Goal: Register for event/course

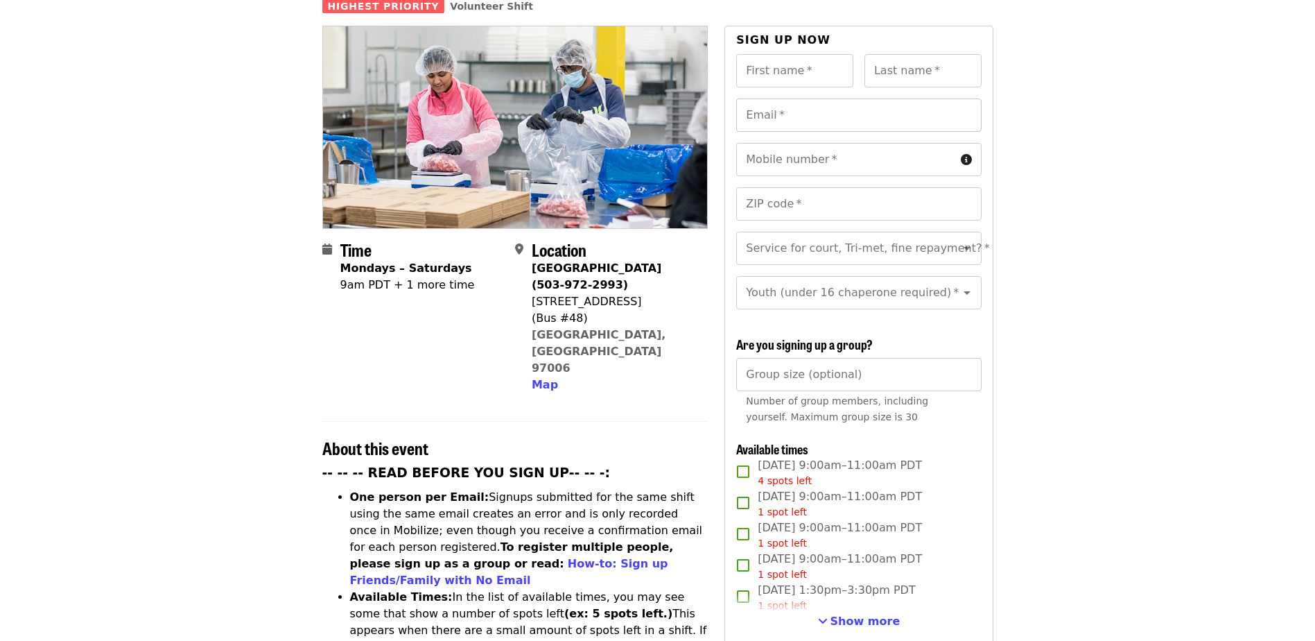
scroll to position [277, 0]
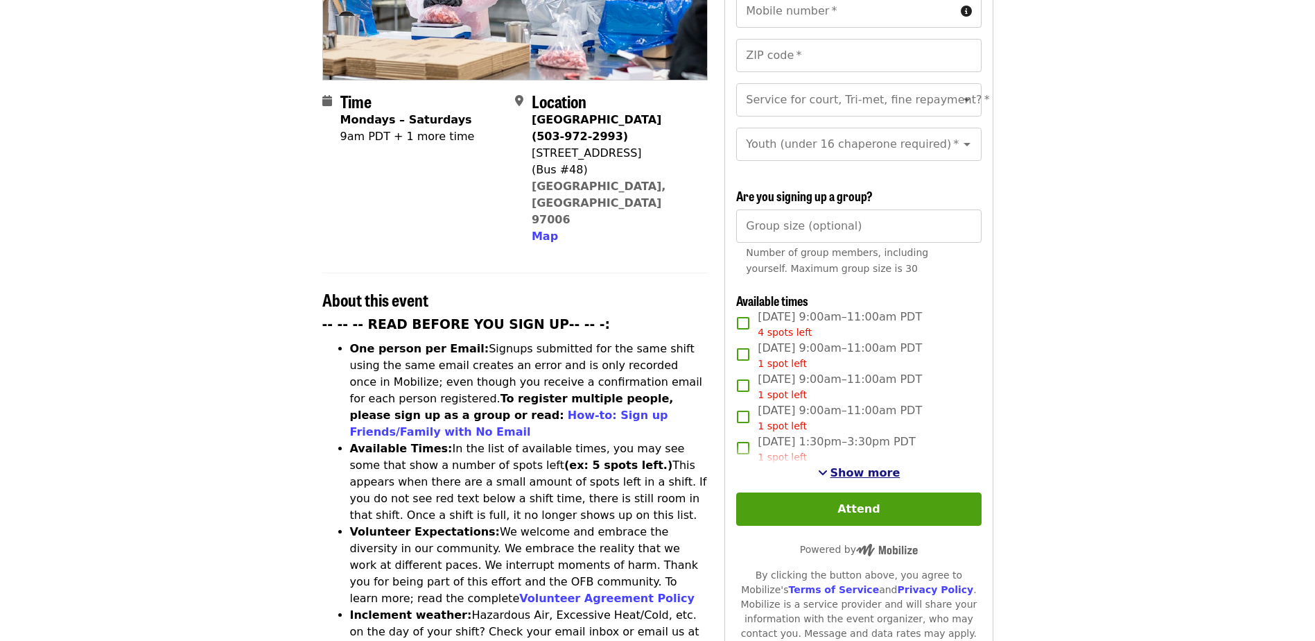
click at [873, 472] on span "Show more" at bounding box center [865, 472] width 70 height 13
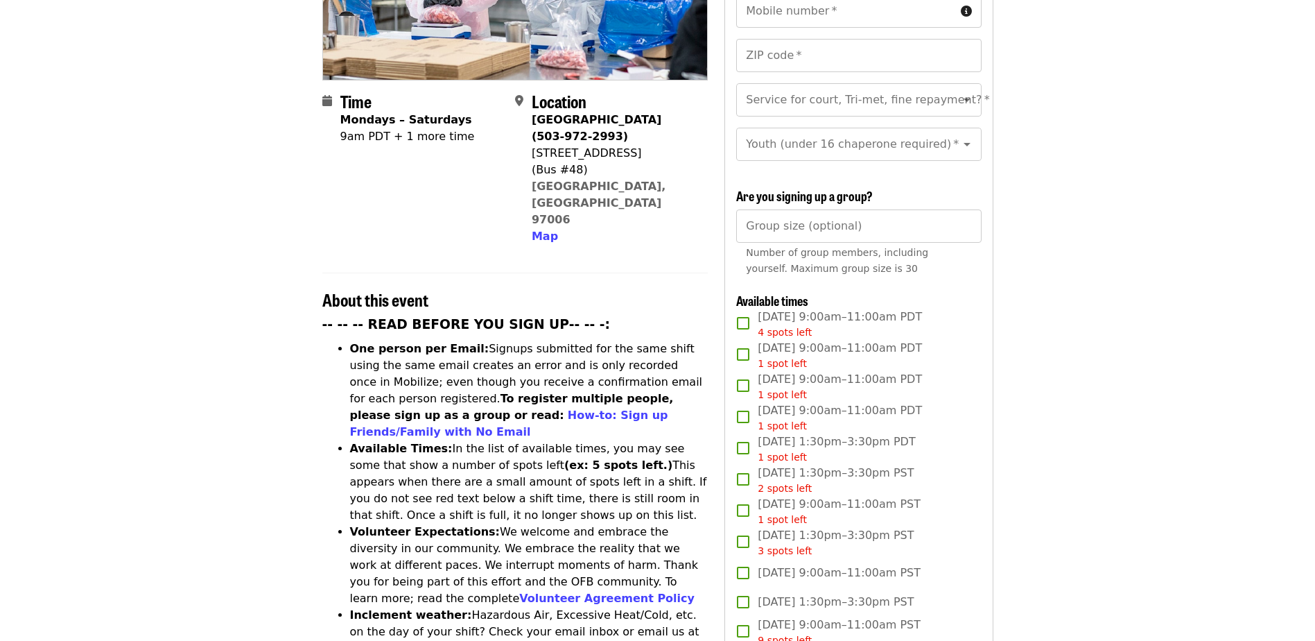
scroll to position [208, 0]
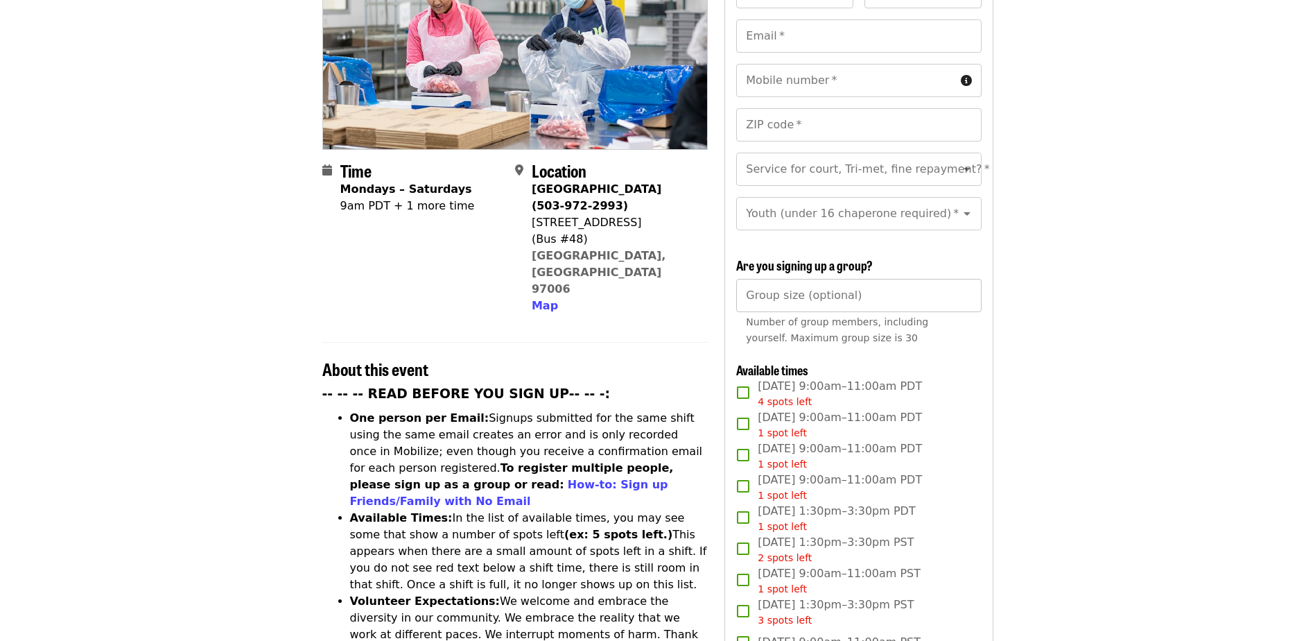
click at [754, 298] on input "Group size (optional)" at bounding box center [858, 295] width 245 height 33
click at [870, 292] on input "Group size (optional)" at bounding box center [858, 295] width 245 height 33
type input "*"
click at [967, 291] on input "*" at bounding box center [858, 295] width 245 height 33
click at [946, 293] on input "*" at bounding box center [858, 295] width 245 height 33
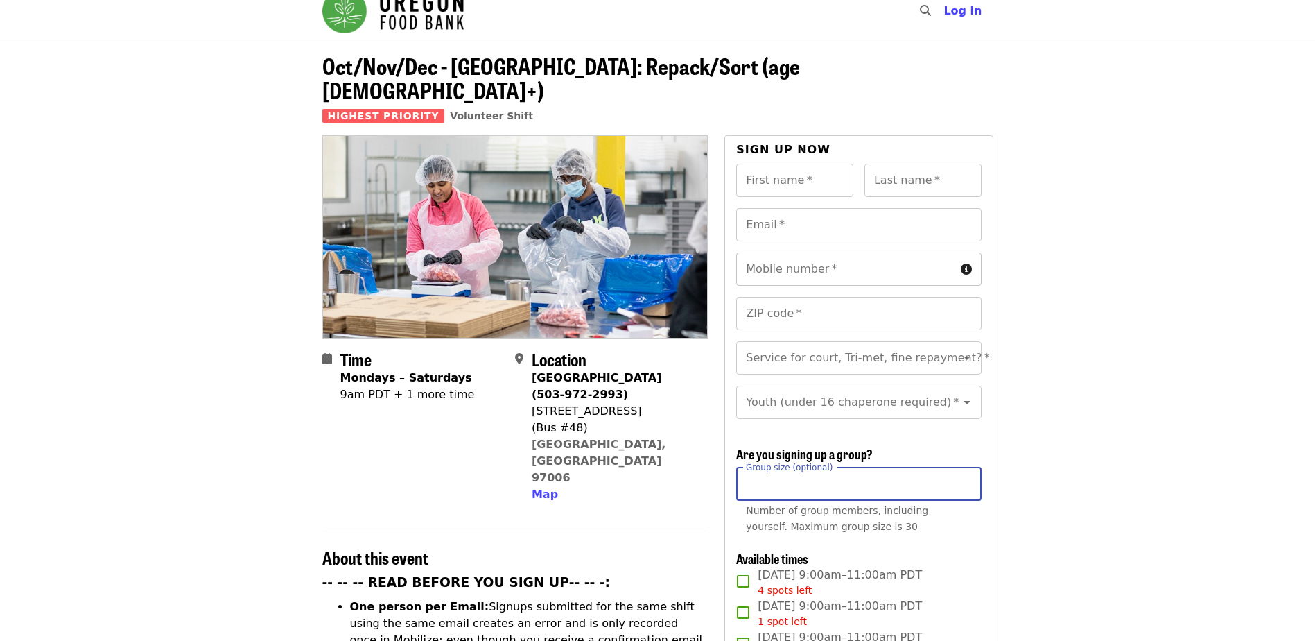
scroll to position [0, 0]
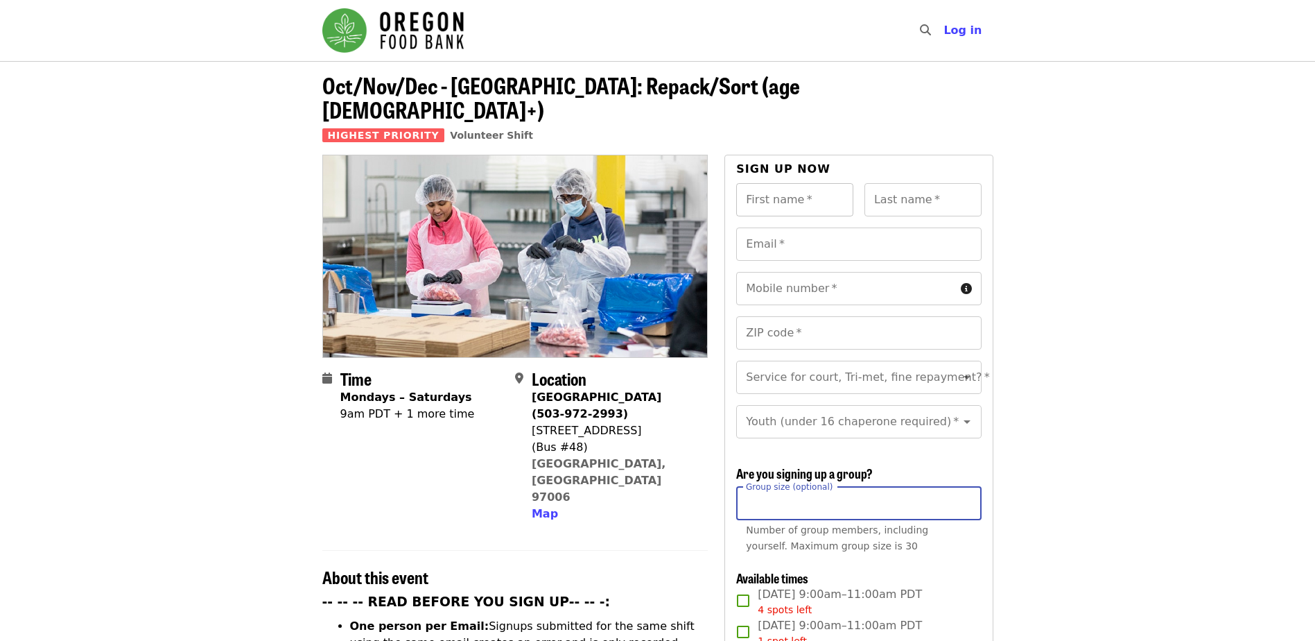
type input "*"
click at [828, 188] on input "First name   *" at bounding box center [794, 199] width 117 height 33
type input "*"
type input "******"
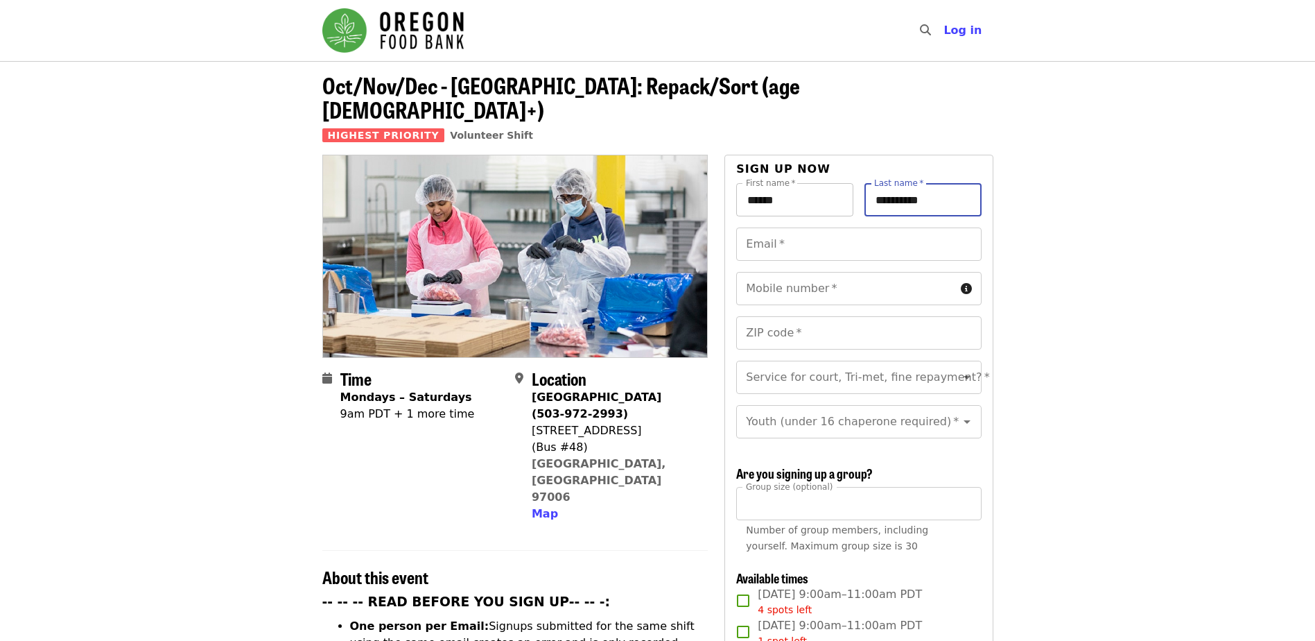
type input "**********"
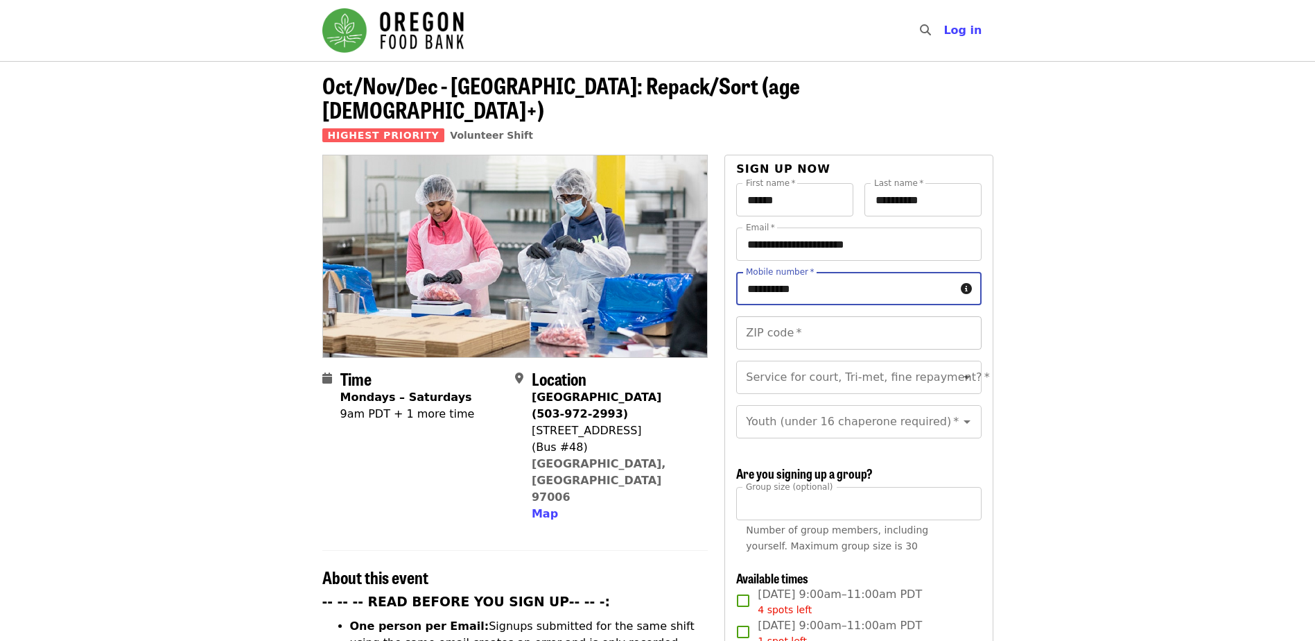
type input "**********"
click at [858, 316] on input "ZIP code   *" at bounding box center [858, 332] width 245 height 33
type input "*****"
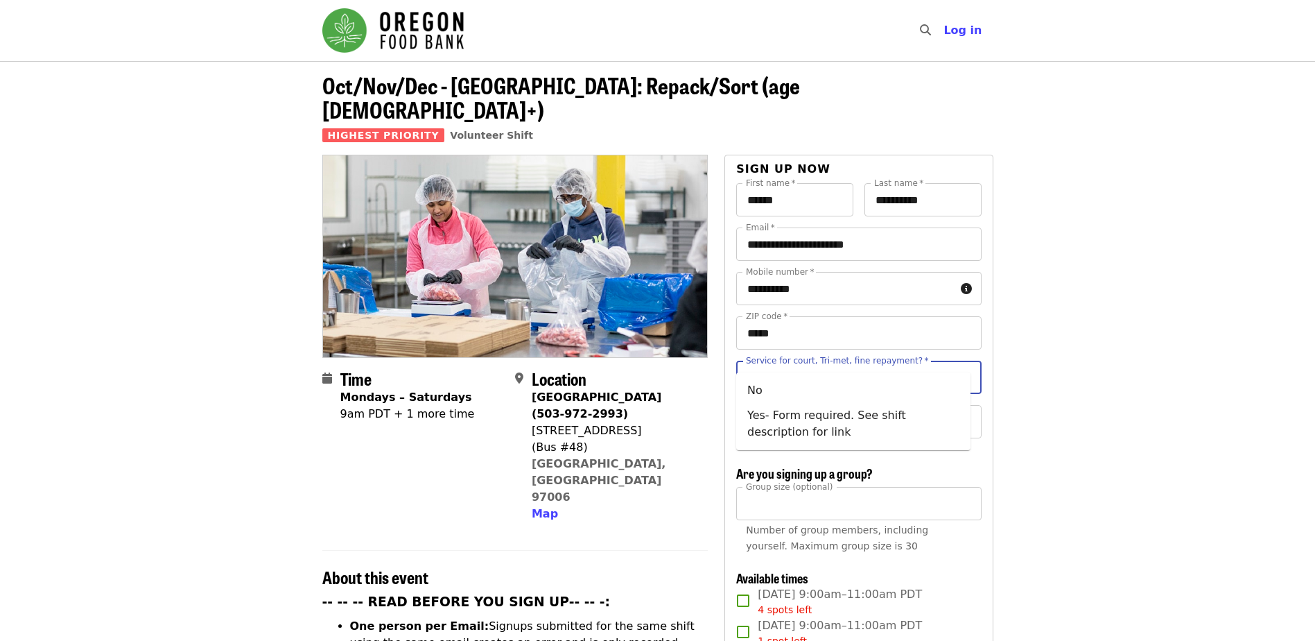
click at [887, 360] on div "Service for court, Tri-met, fine repayment?   * Service for court, Tri-met, fin…" at bounding box center [858, 376] width 245 height 33
click at [778, 392] on li "No" at bounding box center [853, 390] width 234 height 25
type input "**"
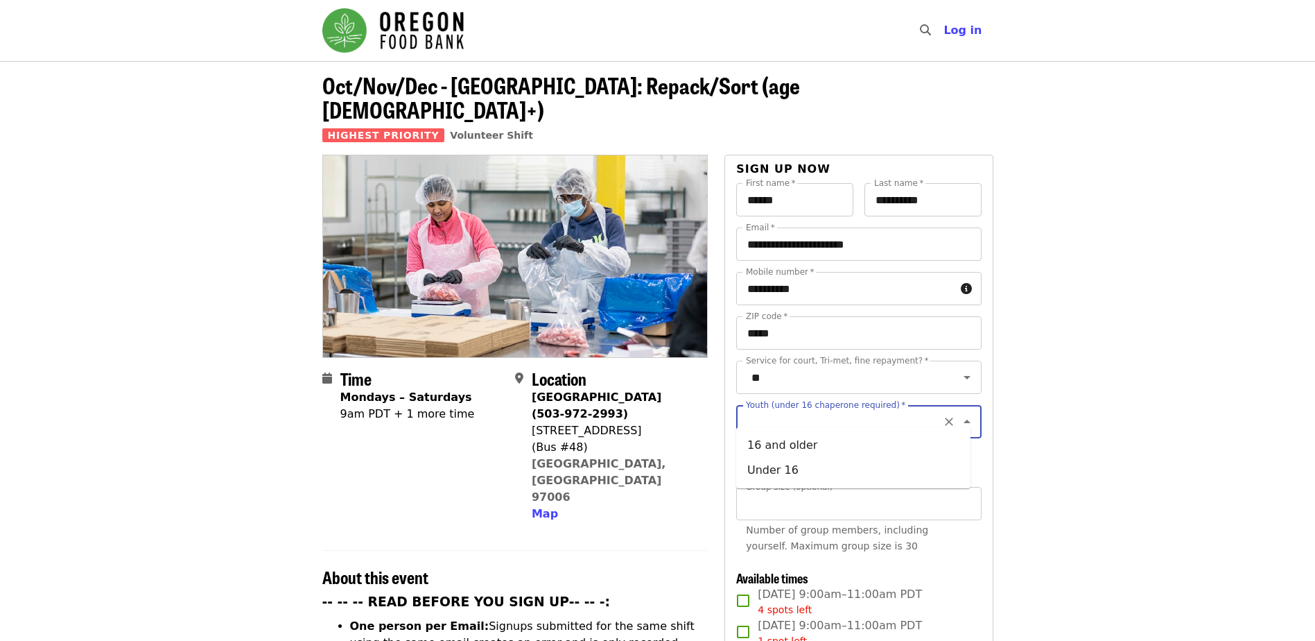
click at [894, 419] on input "Youth (under 16 chaperone required)   *" at bounding box center [841, 421] width 189 height 26
click at [782, 448] on li "16 and older" at bounding box center [853, 445] width 234 height 25
type input "**********"
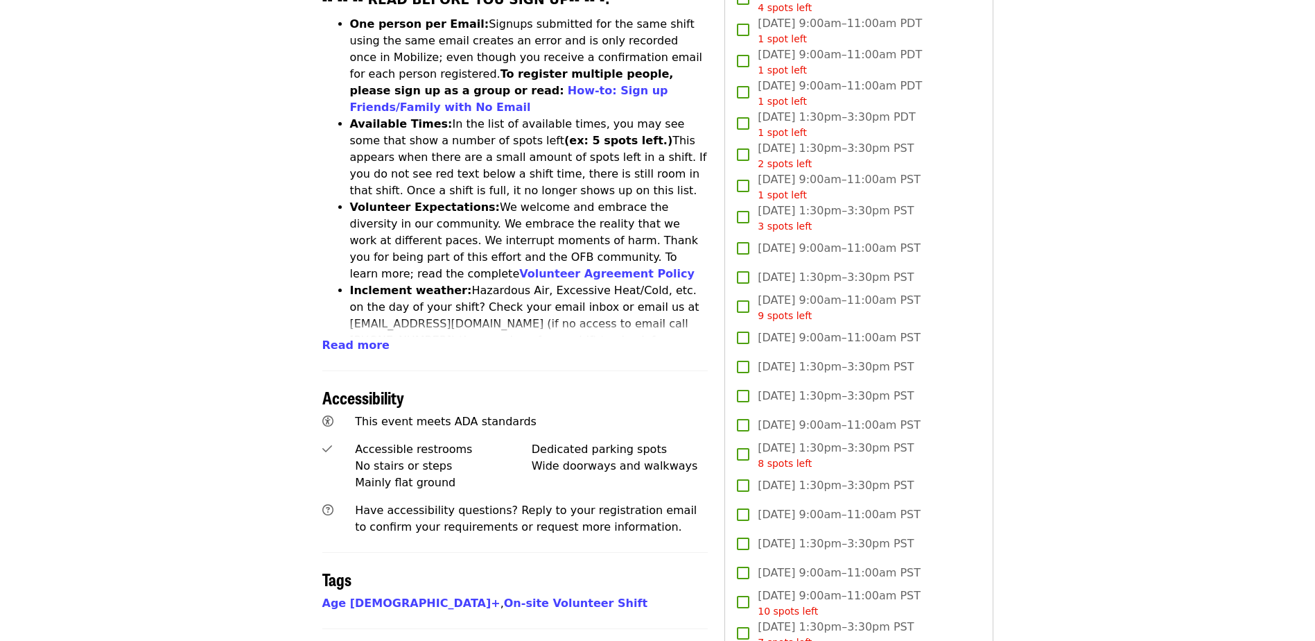
scroll to position [624, 0]
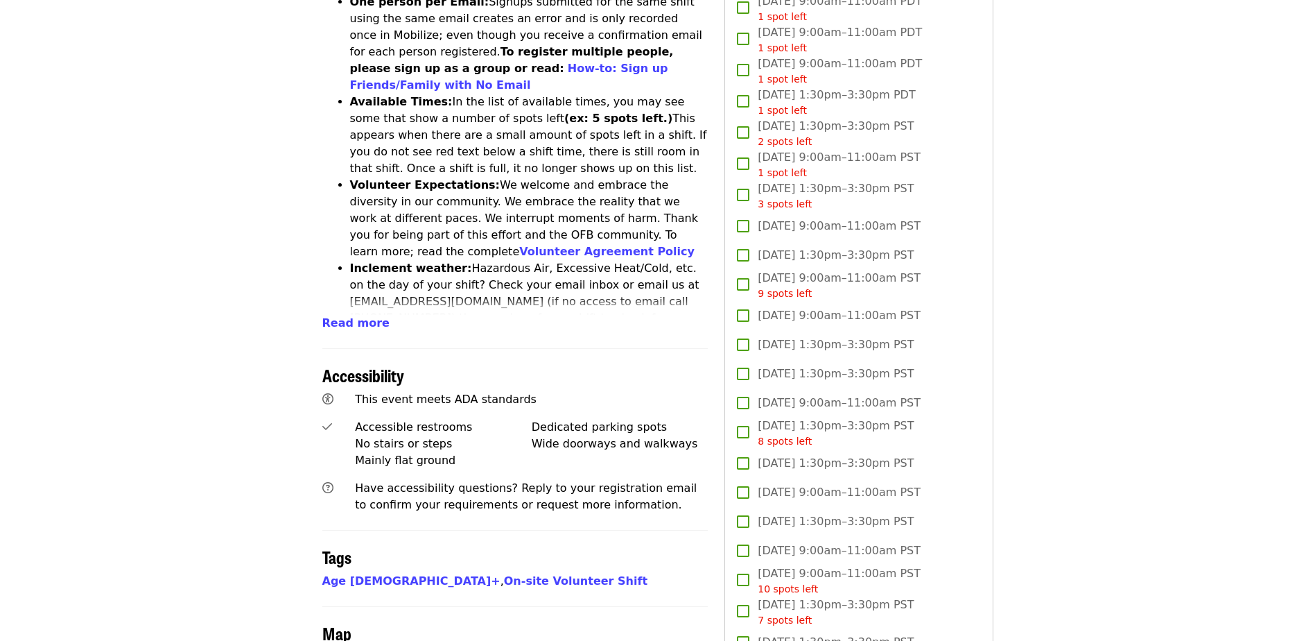
click at [734, 432] on label "[DATE] 1:30pm–3:30pm PST 8 spots left" at bounding box center [849, 432] width 241 height 31
copy span "[DATE] 1:30pm–3:30pm PST"
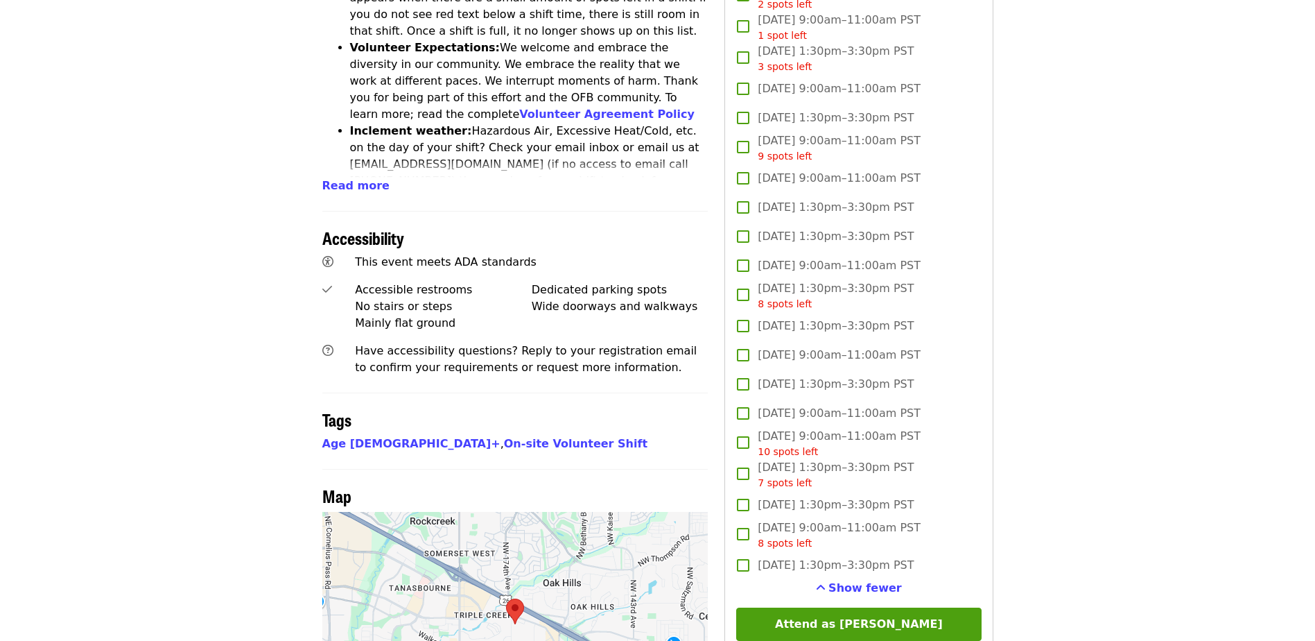
scroll to position [763, 0]
drag, startPoint x: 931, startPoint y: 322, endPoint x: 760, endPoint y: 324, distance: 171.2
click at [760, 324] on label "[DATE] 1:30pm–3:30pm PST" at bounding box center [849, 324] width 241 height 29
copy span "[DATE] 1:30pm–3:30pm PST"
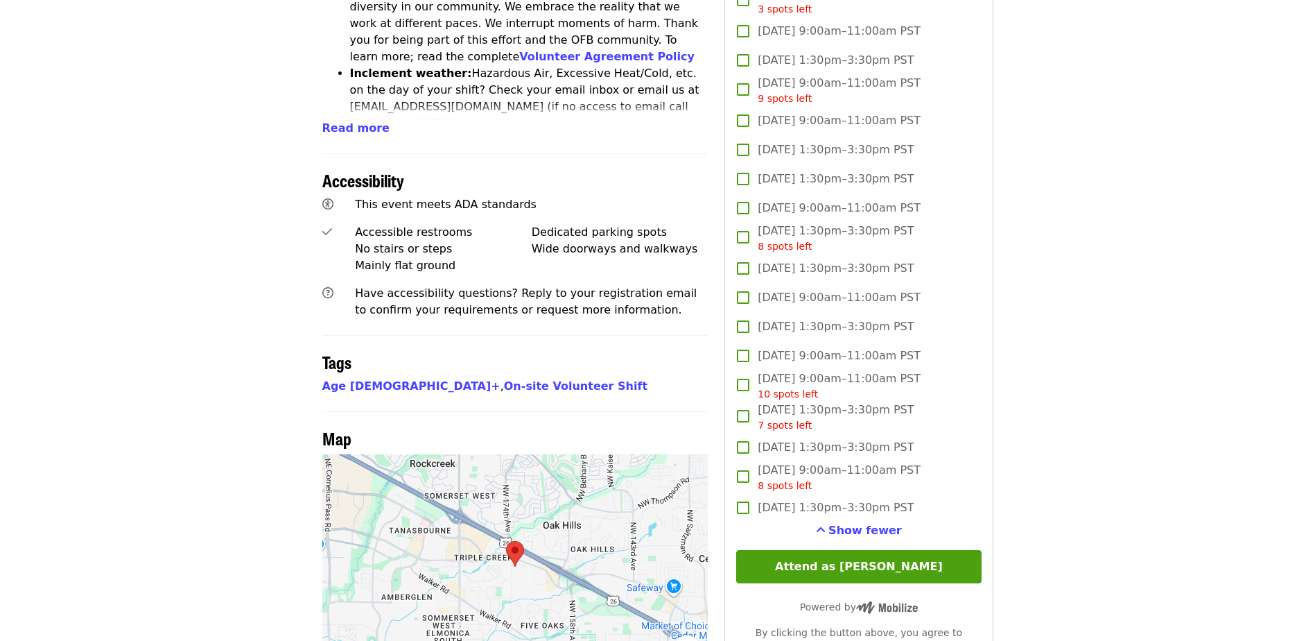
scroll to position [832, 0]
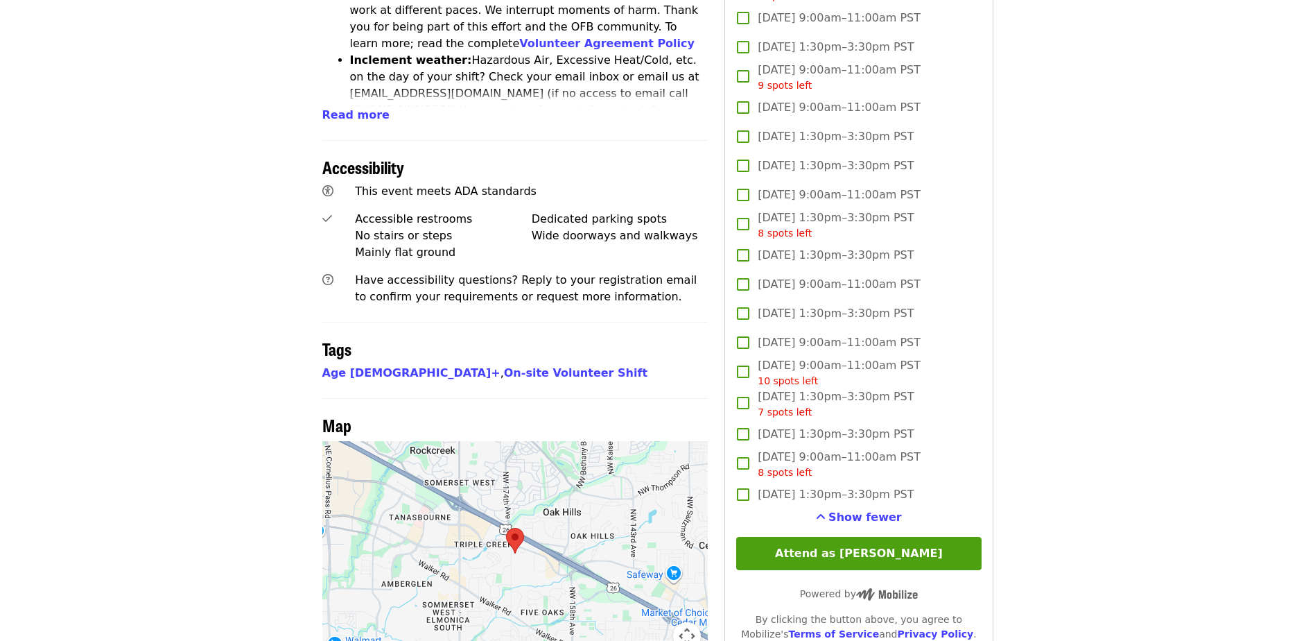
drag, startPoint x: 939, startPoint y: 393, endPoint x: 759, endPoint y: 392, distance: 180.2
click at [759, 392] on label "[DATE] 1:30pm–3:30pm PST 7 spots left" at bounding box center [849, 403] width 241 height 31
copy span "[DATE] 1:30pm–3:30pm PST"
click at [742, 433] on label "[DATE] 1:30pm–3:30pm PST" at bounding box center [849, 433] width 241 height 29
copy span "[DATE] 1:30pm–3:30pm PST"
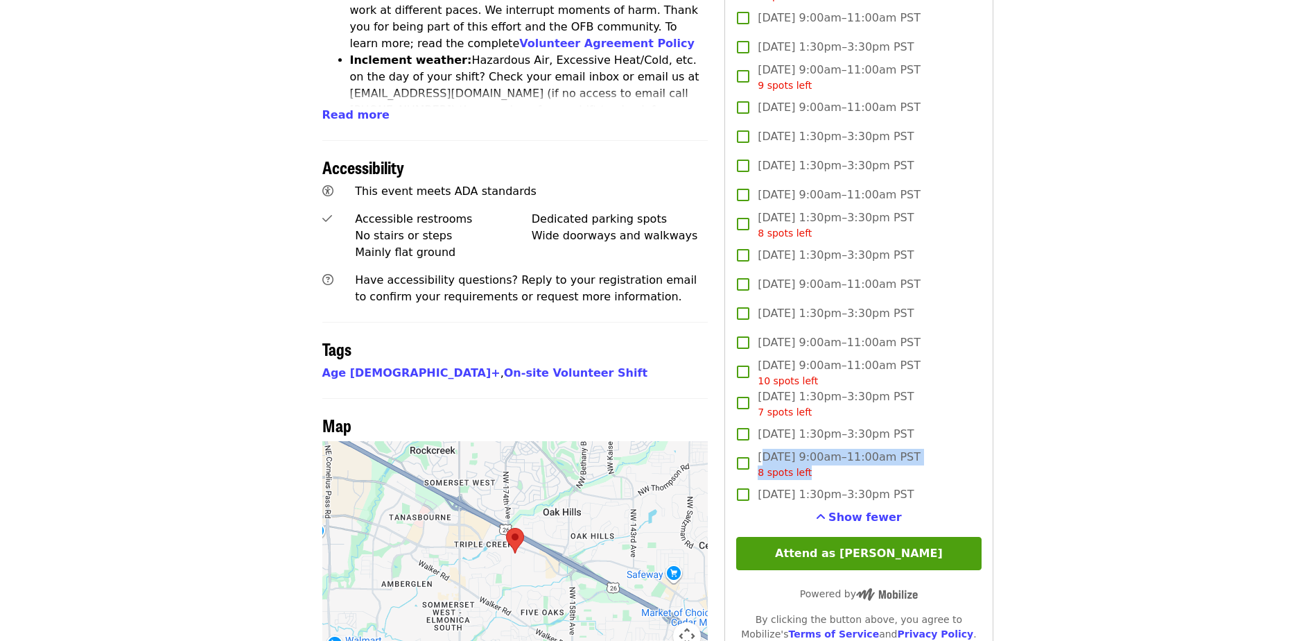
drag, startPoint x: 878, startPoint y: 475, endPoint x: 934, endPoint y: 464, distance: 57.8
click at [772, 460] on span "[DATE] 9:00am–11:00am PST 8 spots left" at bounding box center [839, 463] width 163 height 31
click at [973, 467] on div "[DATE] 9:00am–11:00am PST 8 spots left" at bounding box center [858, 463] width 245 height 31
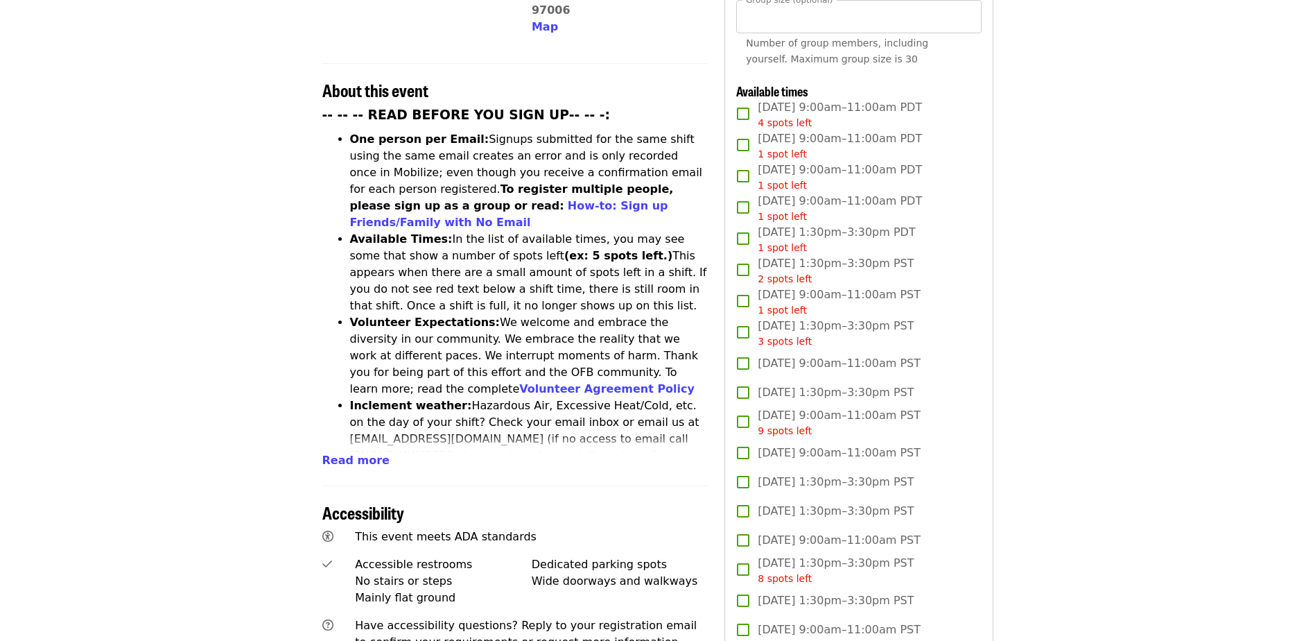
scroll to position [485, 0]
